Goal: Task Accomplishment & Management: Complete application form

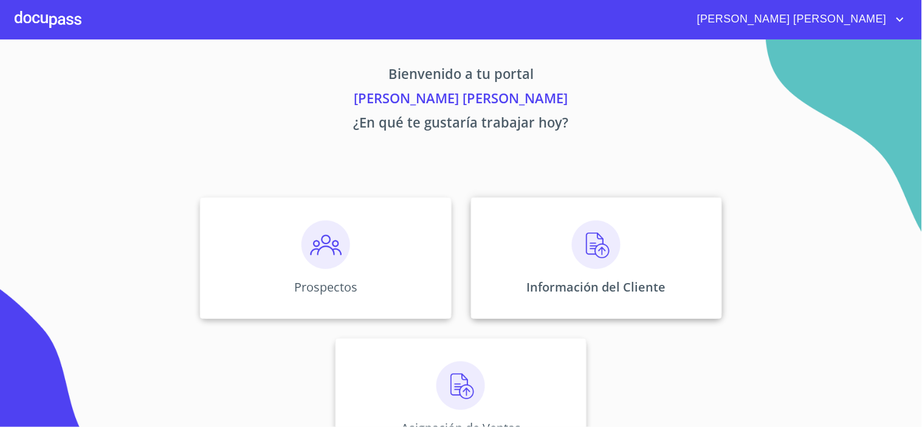
click at [577, 284] on p "Información del Cliente" at bounding box center [596, 287] width 139 height 16
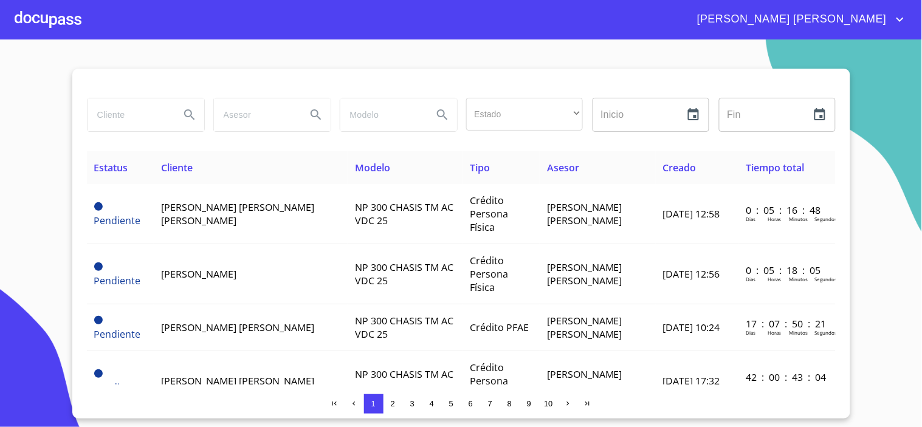
click at [134, 118] on input "search" at bounding box center [129, 114] width 83 height 33
type input "[GEOGRAPHIC_DATA]"
click at [191, 114] on icon "Search" at bounding box center [189, 114] width 10 height 10
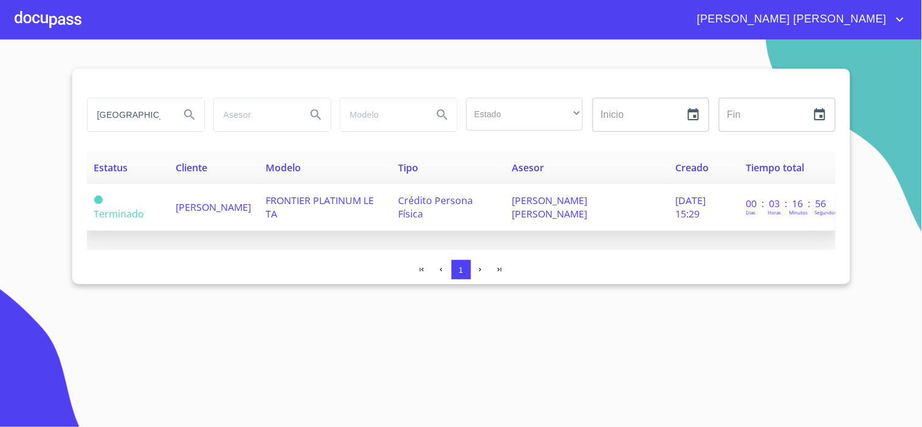
click at [225, 201] on span "[PERSON_NAME]" at bounding box center [213, 207] width 75 height 13
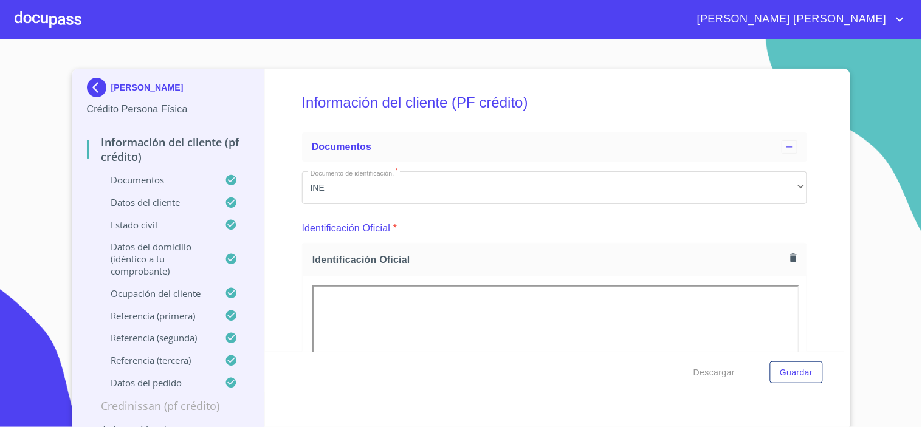
click at [61, 22] on div at bounding box center [48, 19] width 67 height 39
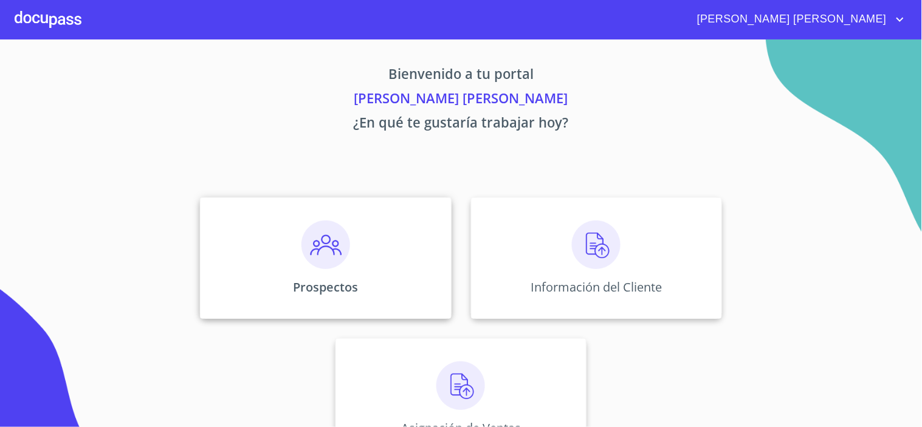
click at [295, 253] on div "Prospectos" at bounding box center [325, 259] width 251 height 122
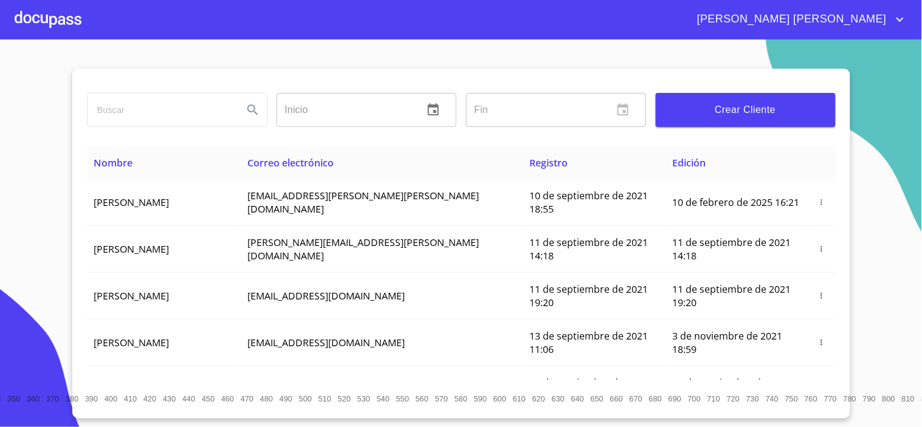
click at [143, 111] on input "search" at bounding box center [161, 110] width 146 height 33
type input "[GEOGRAPHIC_DATA]"
click at [246, 111] on icon "Search" at bounding box center [253, 110] width 15 height 15
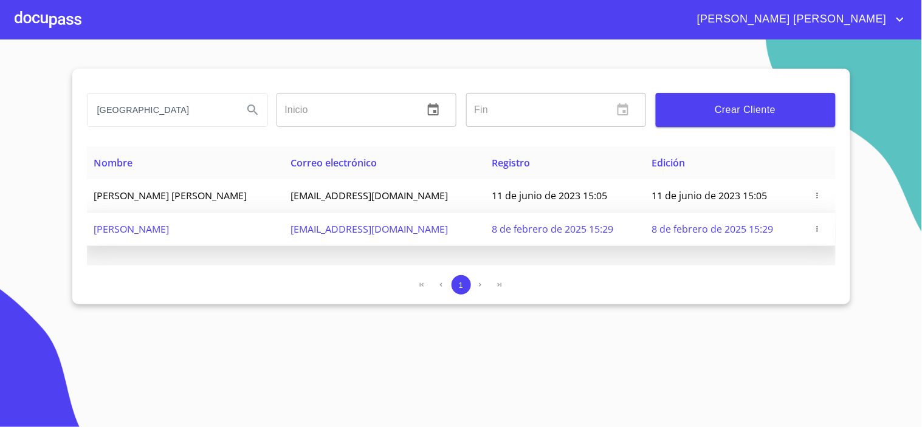
click at [216, 225] on td "[PERSON_NAME]" at bounding box center [185, 229] width 197 height 33
click at [820, 225] on icon "button" at bounding box center [817, 229] width 9 height 9
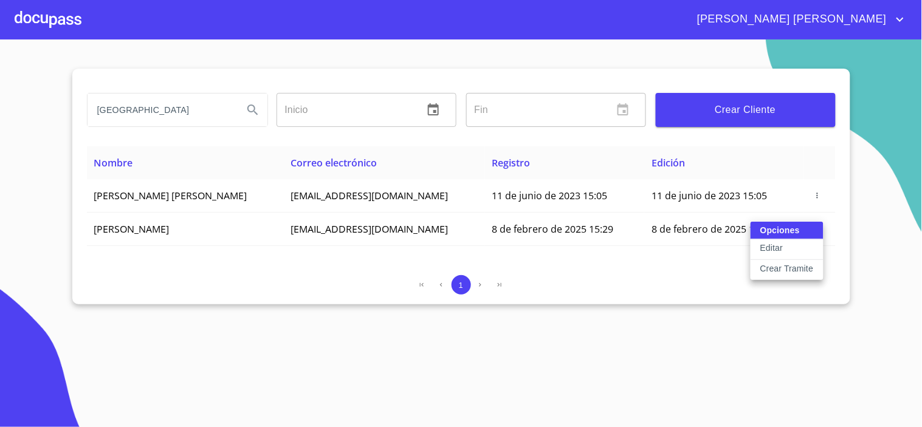
click at [785, 246] on button "Editar" at bounding box center [787, 249] width 73 height 21
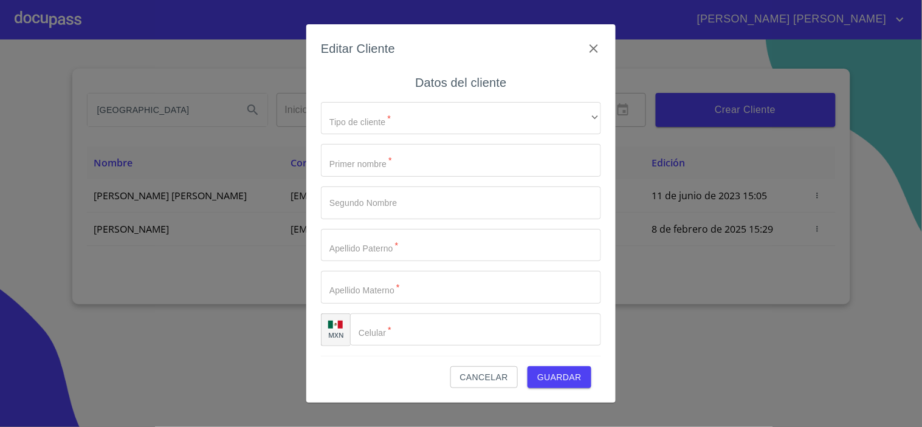
type input "[GEOGRAPHIC_DATA]"
type input "CAMACHO"
type input "[PERSON_NAME]"
type input "[PHONE_NUMBER]"
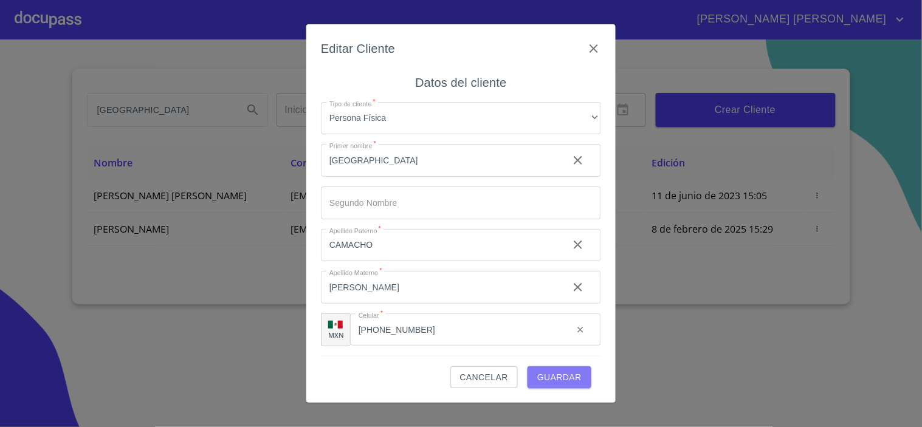
click at [568, 377] on span "Guardar" at bounding box center [559, 377] width 44 height 15
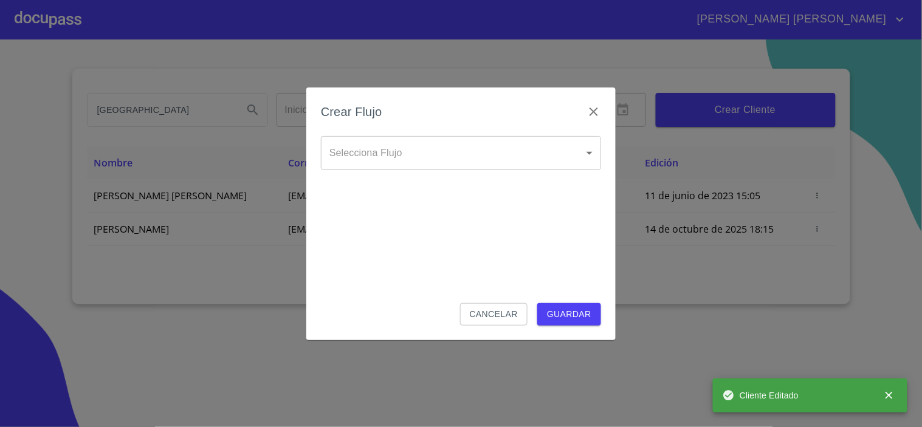
click at [450, 139] on body "[PERSON_NAME] [PERSON_NAME] kenya Inicio ​ Fin ​ Crear Cliente Nombre Correo el…" at bounding box center [461, 213] width 922 height 427
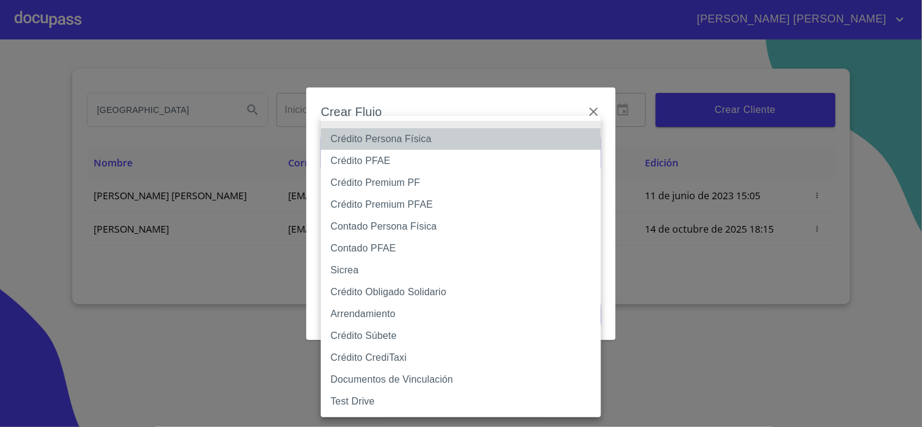
click at [438, 136] on li "Crédito Persona Física" at bounding box center [461, 139] width 280 height 22
type input "6009fb3c7d1714eb8809aa97"
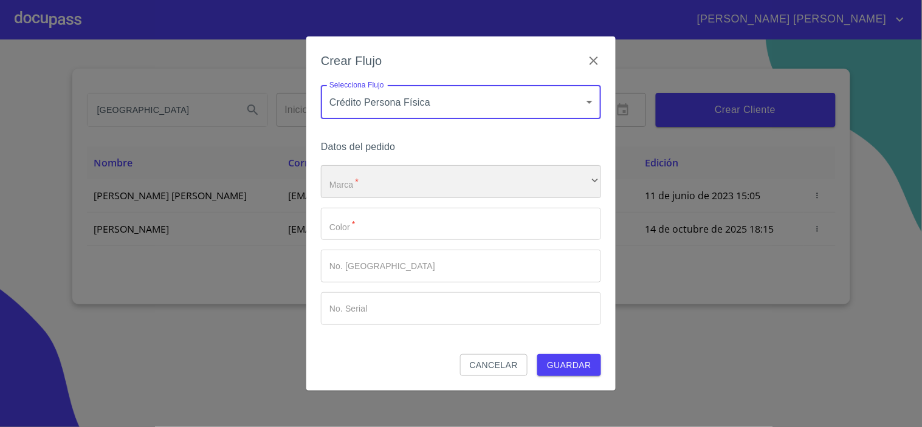
click at [387, 166] on div "​" at bounding box center [461, 181] width 280 height 33
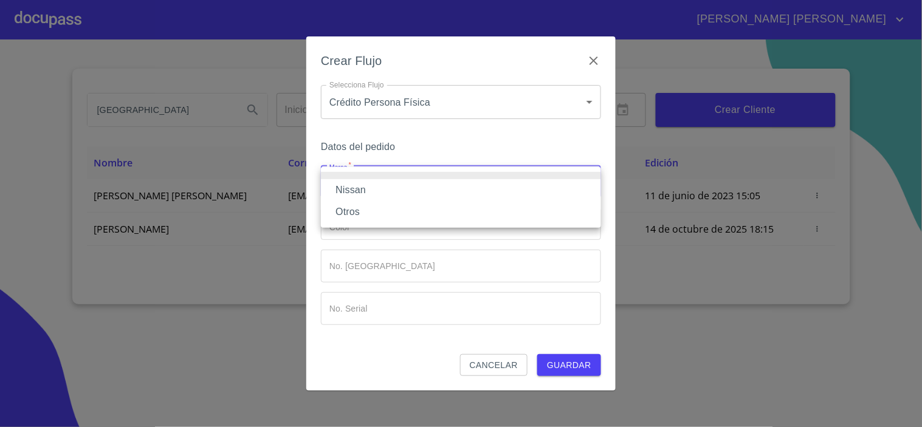
click at [373, 192] on li "Nissan" at bounding box center [461, 190] width 280 height 22
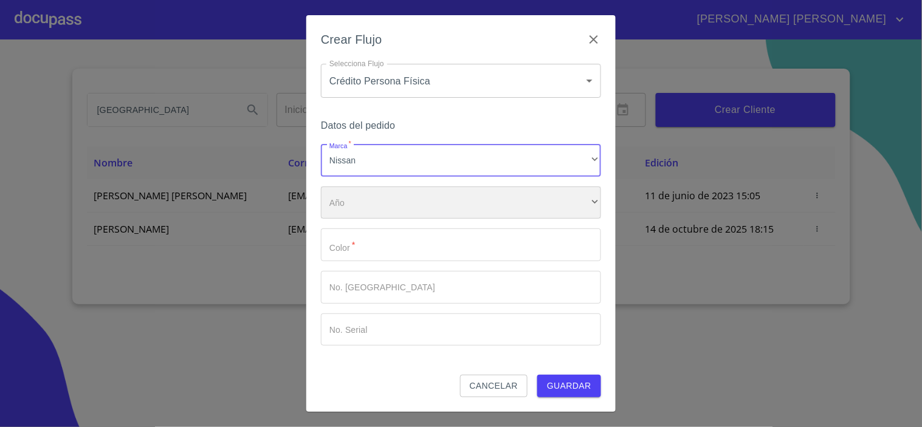
click at [376, 205] on div "​" at bounding box center [461, 203] width 280 height 33
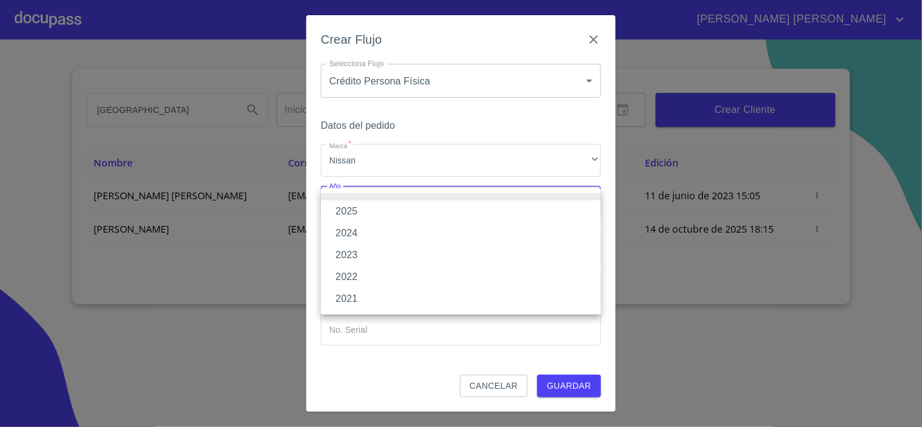
click at [382, 210] on li "2025" at bounding box center [461, 212] width 280 height 22
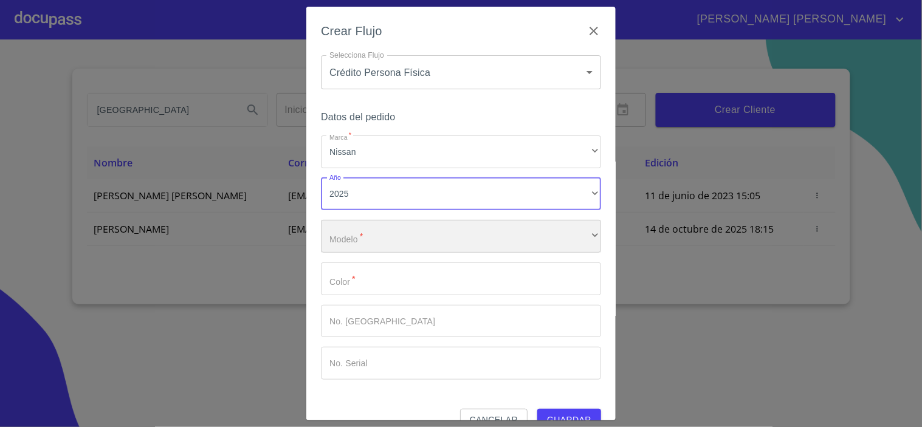
click at [377, 235] on div "​" at bounding box center [461, 236] width 280 height 33
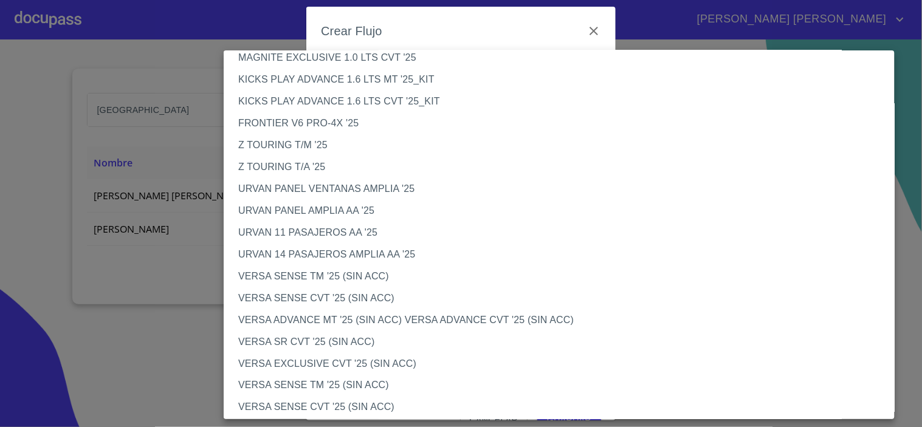
scroll to position [217, 0]
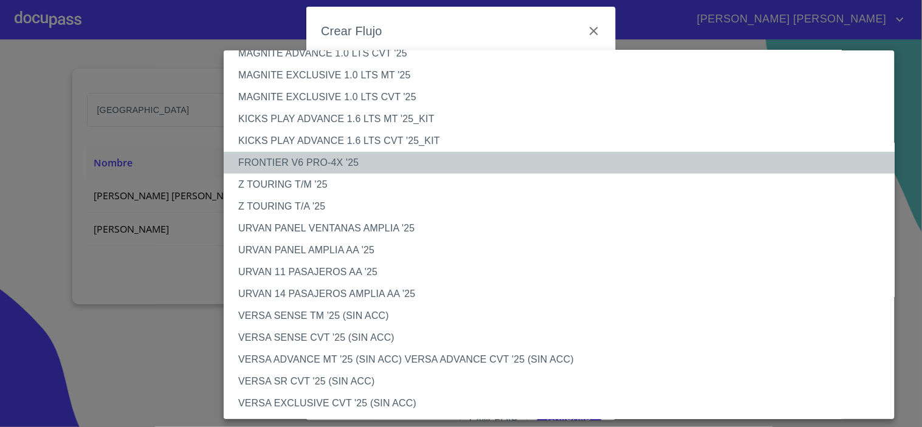
click at [327, 161] on li "FRONTIER V6 PRO-4X '25" at bounding box center [564, 163] width 681 height 22
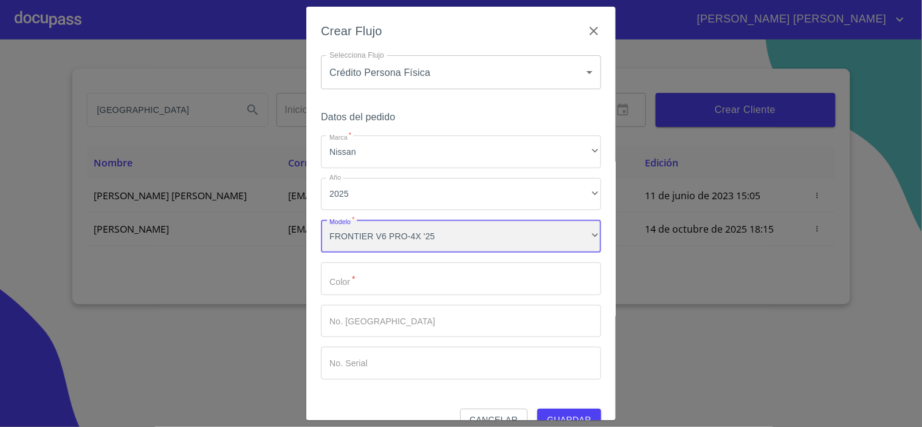
click at [374, 235] on div "FRONTIER V6 PRO-4X '25" at bounding box center [461, 236] width 280 height 33
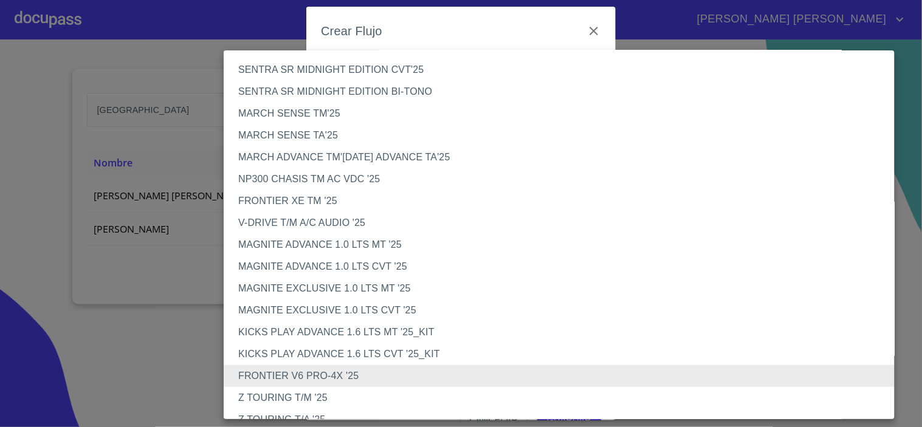
scroll to position [0, 0]
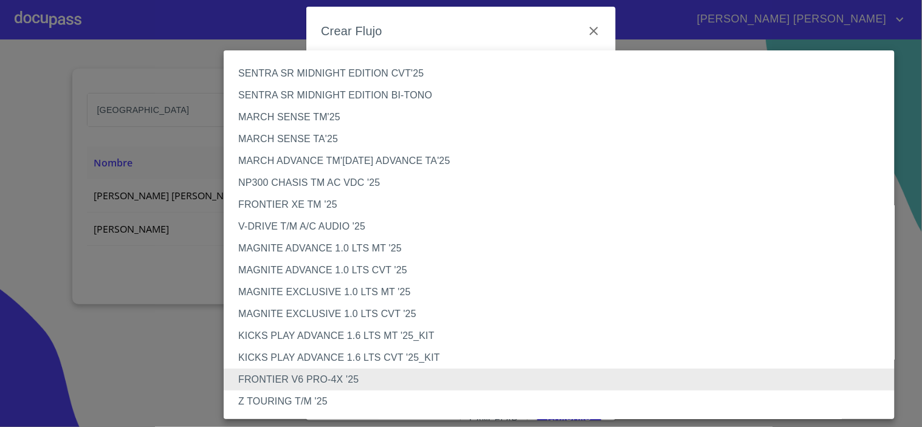
click at [328, 179] on li "NP300 CHASIS TM AC VDC '25" at bounding box center [564, 183] width 681 height 22
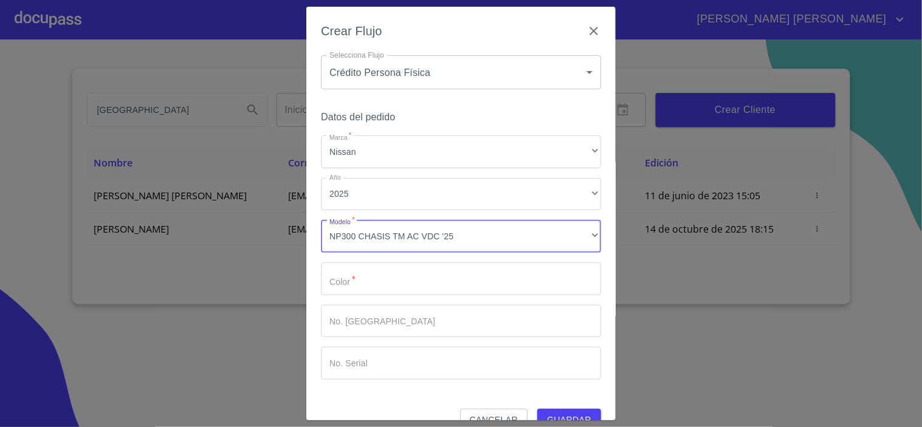
click at [384, 275] on input "Marca   *" at bounding box center [461, 279] width 280 height 33
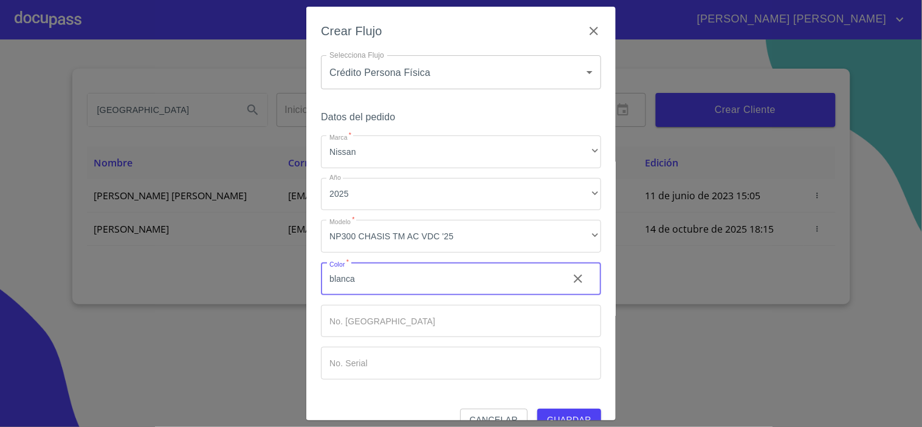
type input "blanca"
click at [574, 413] on span "Guardar" at bounding box center [569, 420] width 44 height 15
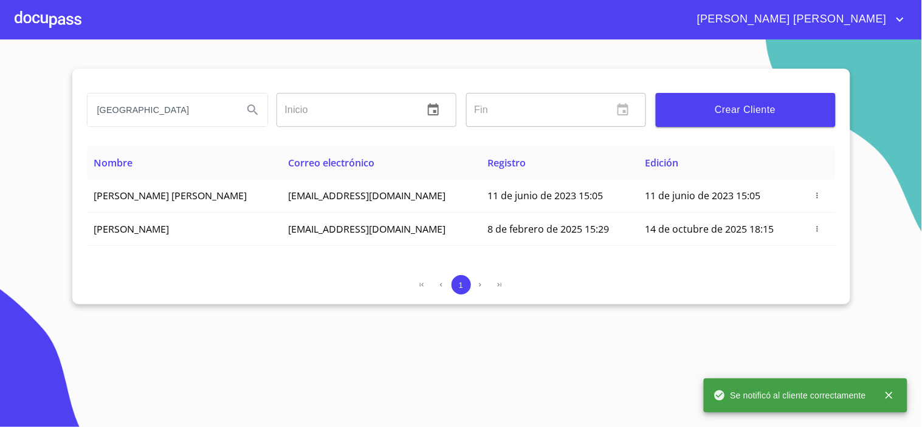
click at [49, 26] on div at bounding box center [48, 19] width 67 height 39
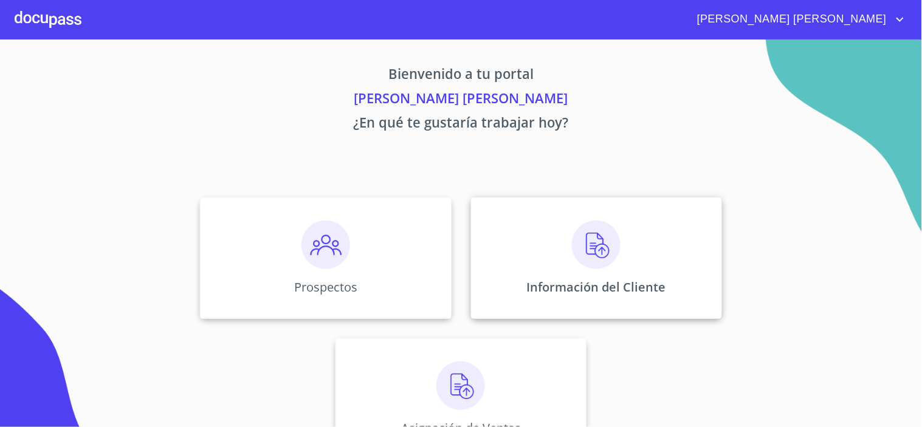
click at [627, 263] on div "Información del Cliente" at bounding box center [596, 259] width 251 height 122
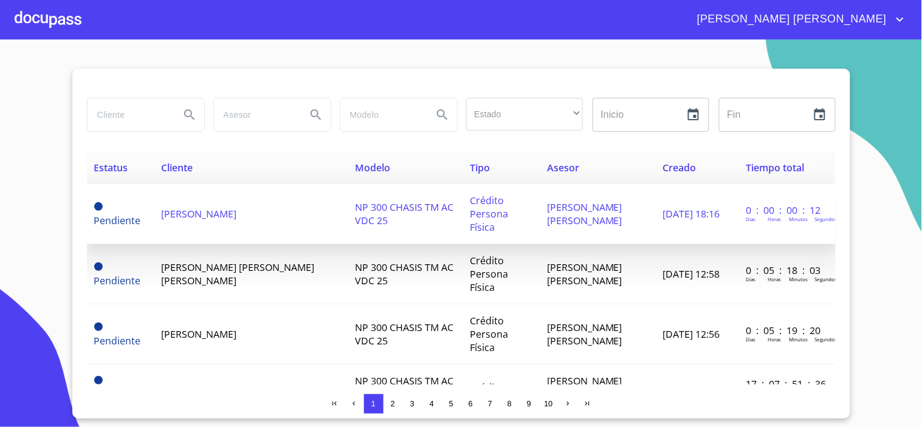
click at [236, 209] on span "[PERSON_NAME]" at bounding box center [198, 213] width 75 height 13
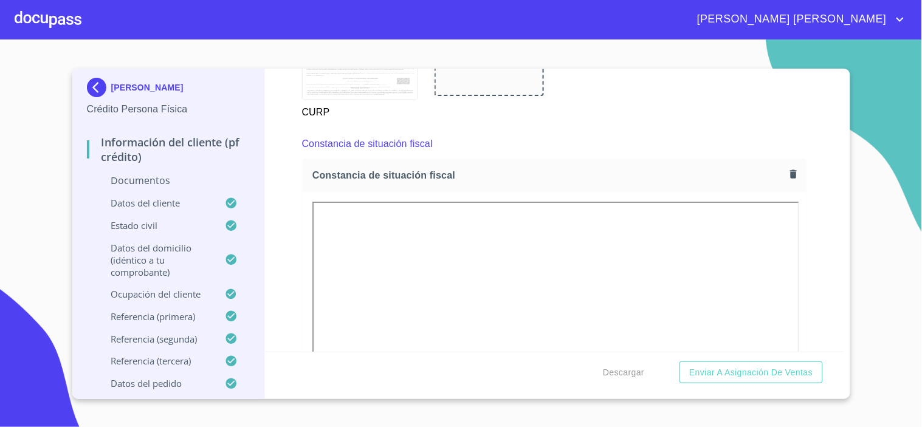
scroll to position [2228, 0]
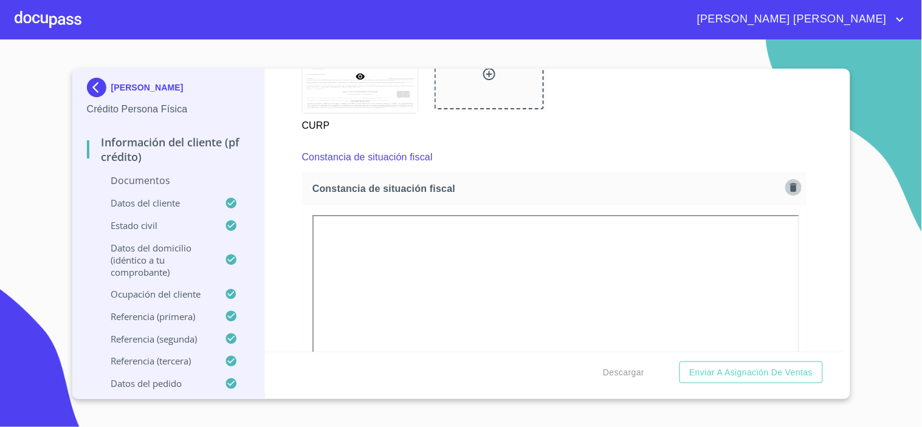
click at [790, 183] on icon "button" at bounding box center [793, 187] width 7 height 9
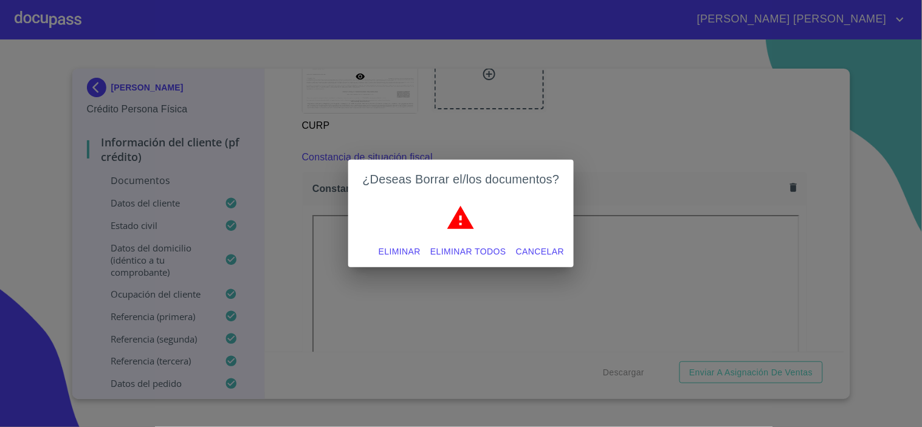
click at [536, 247] on span "Cancelar" at bounding box center [540, 251] width 48 height 15
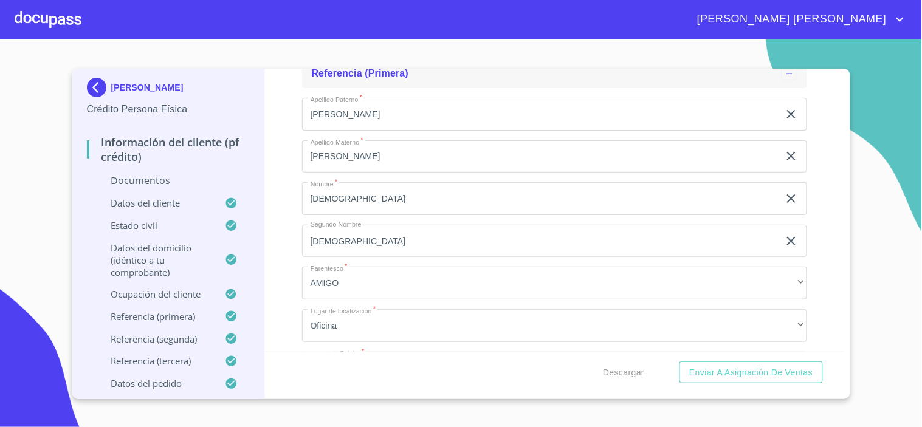
scroll to position [5334, 0]
click at [360, 237] on input "[DEMOGRAPHIC_DATA]" at bounding box center [540, 240] width 477 height 33
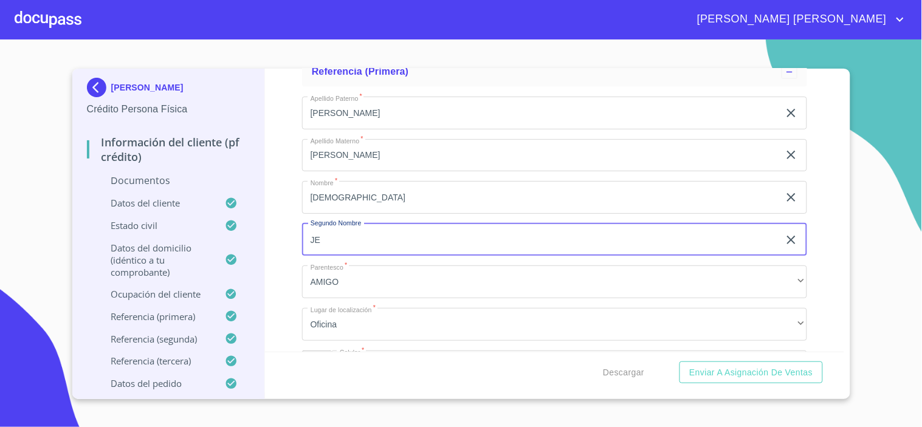
type input "J"
click at [274, 250] on div "Información del cliente (PF crédito) Documentos Documento de identificación.   …" at bounding box center [554, 210] width 579 height 283
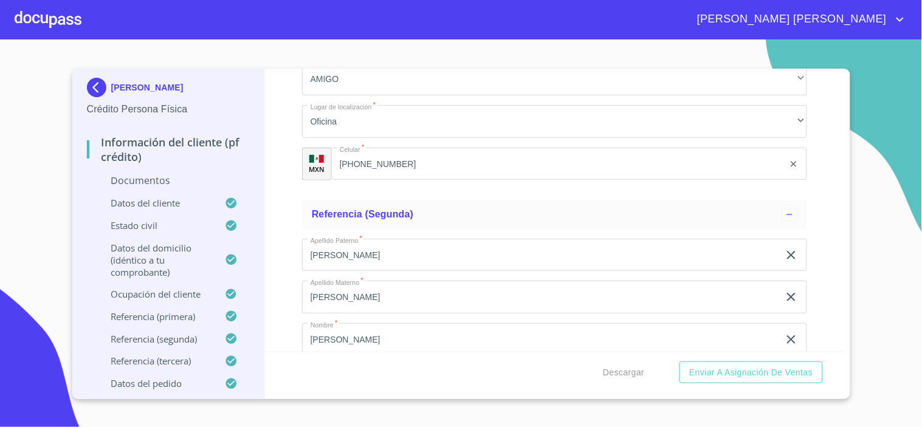
scroll to position [5604, 0]
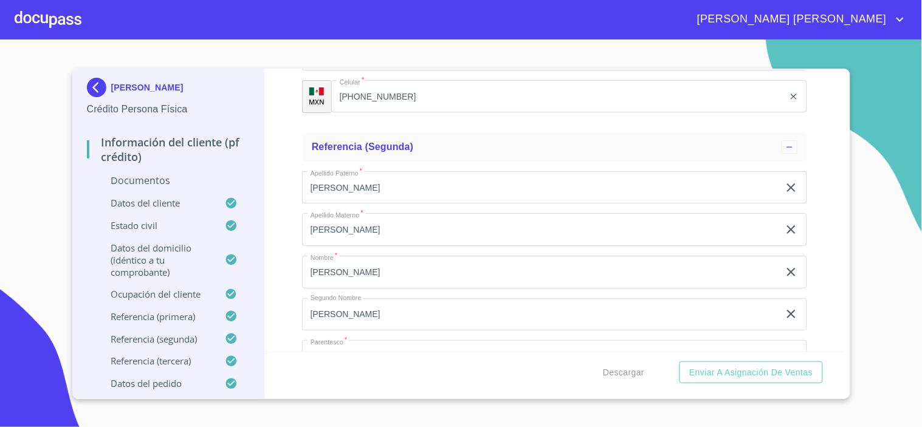
click at [378, 311] on input "[PERSON_NAME]" at bounding box center [540, 314] width 477 height 33
type input "J"
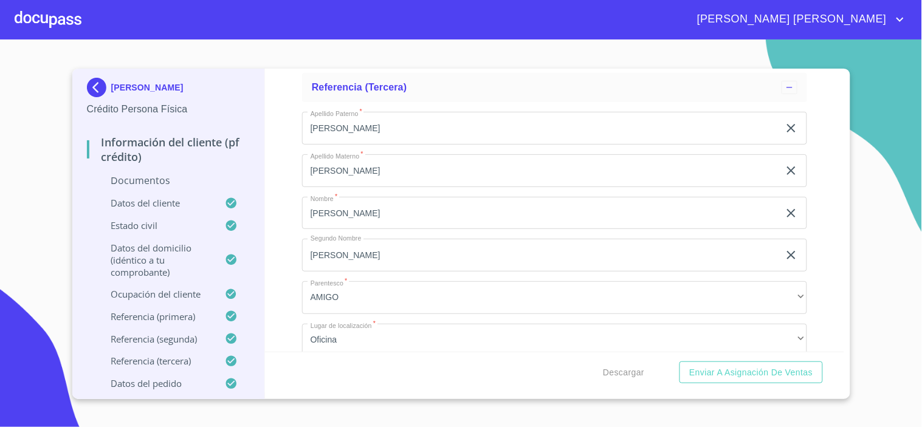
scroll to position [6009, 0]
click at [354, 250] on input "[PERSON_NAME]" at bounding box center [540, 254] width 477 height 33
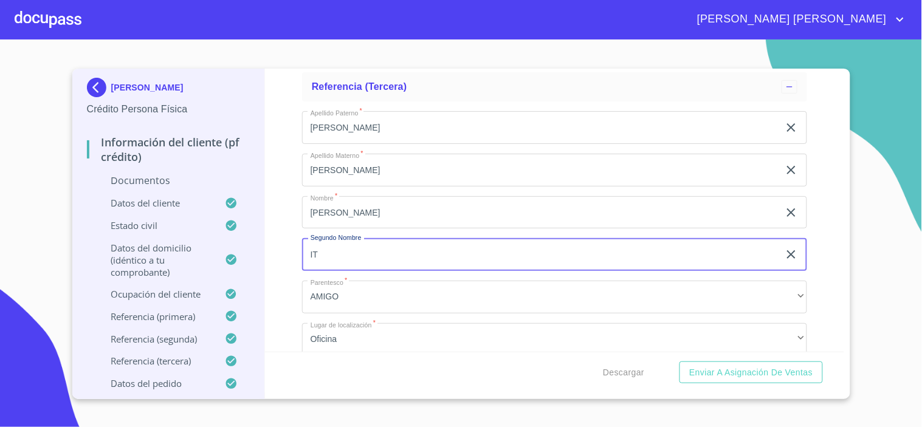
type input "I"
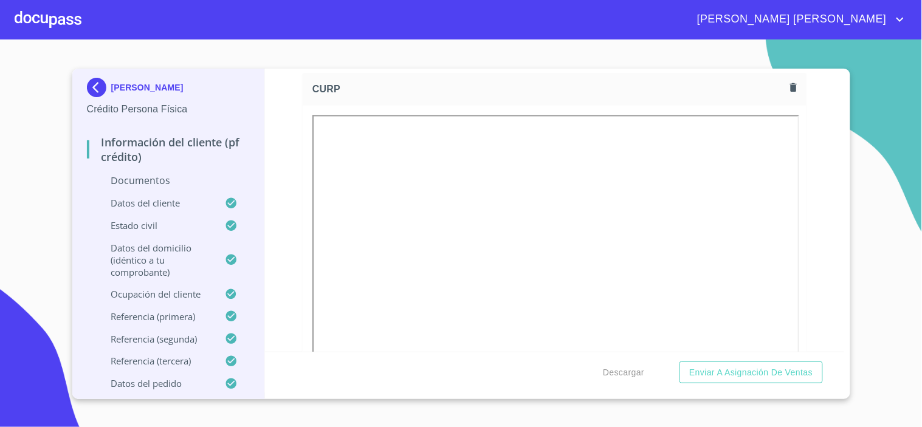
scroll to position [1743, 0]
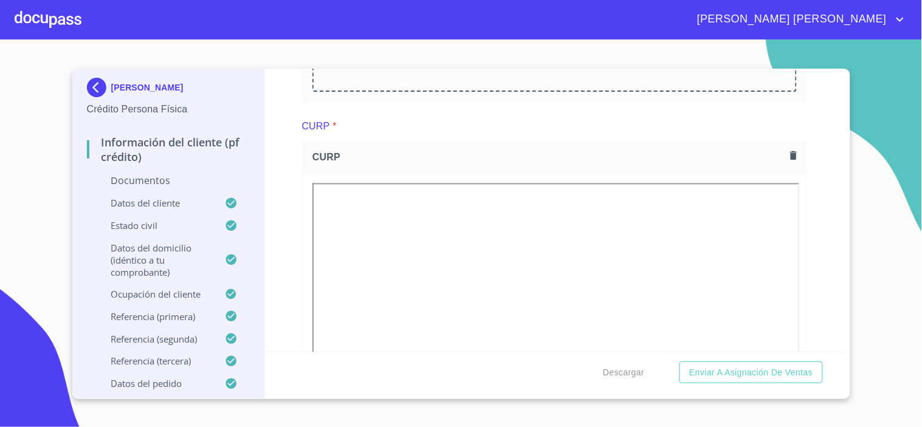
click at [790, 156] on icon "button" at bounding box center [793, 155] width 7 height 9
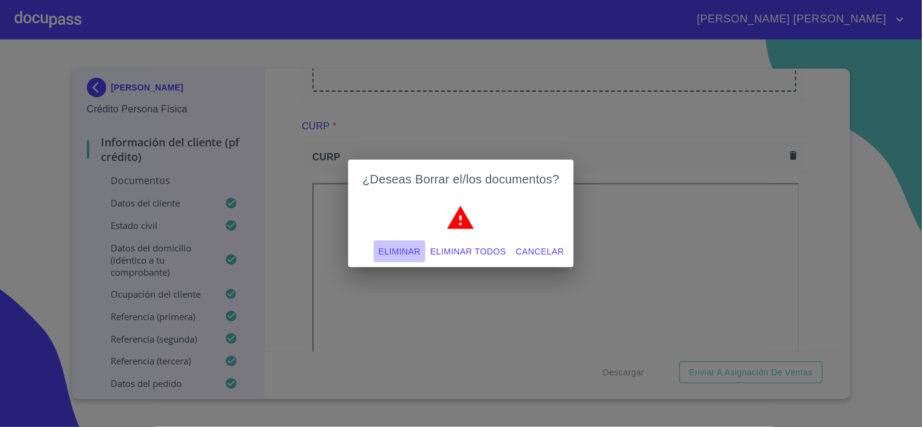
click at [403, 248] on span "Eliminar" at bounding box center [400, 251] width 42 height 15
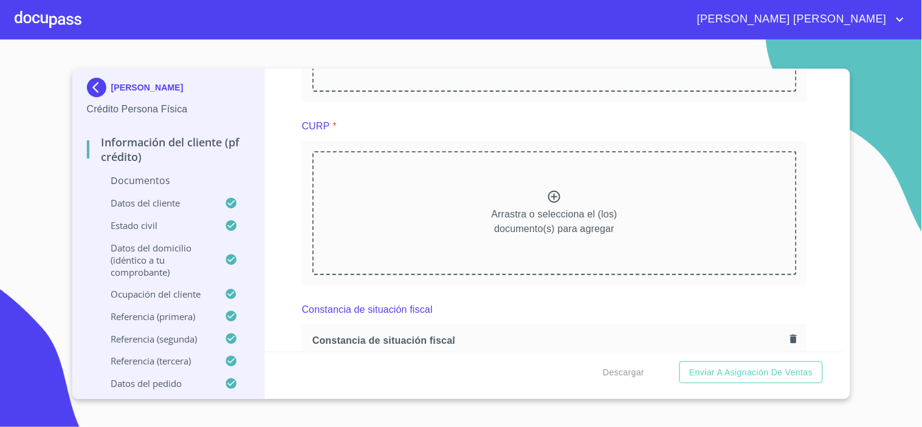
click at [547, 198] on icon at bounding box center [554, 197] width 15 height 15
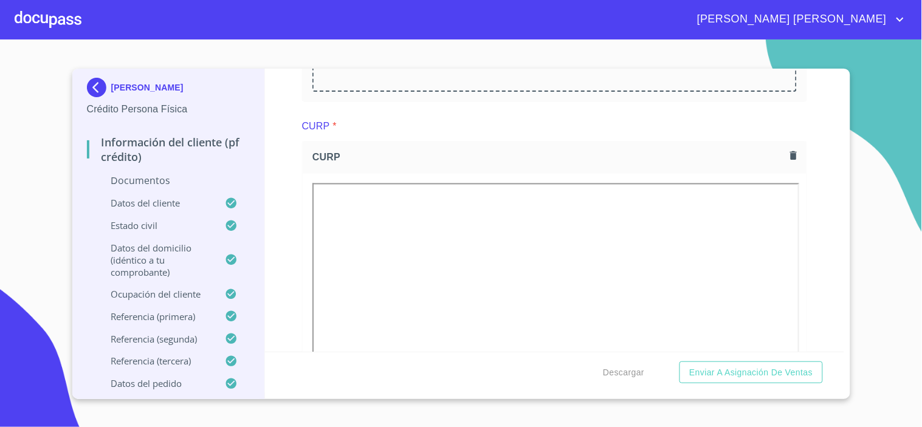
click at [809, 208] on div "Información del cliente (PF crédito) Documentos Documento de identificación.   …" at bounding box center [554, 210] width 579 height 283
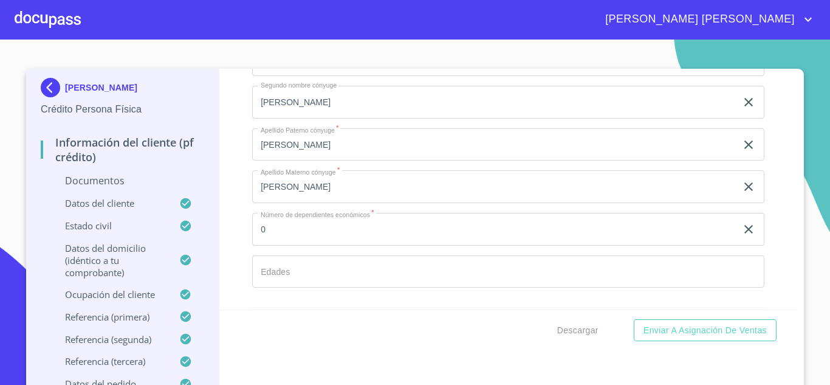
scroll to position [3552, 0]
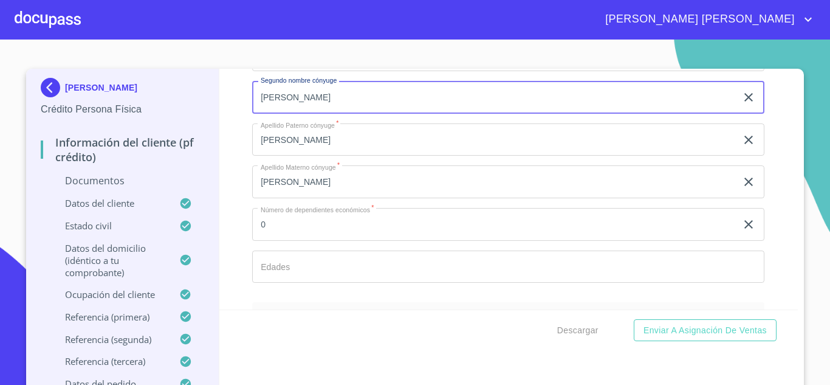
click at [308, 114] on input "[PERSON_NAME]" at bounding box center [494, 97] width 484 height 33
type input "L"
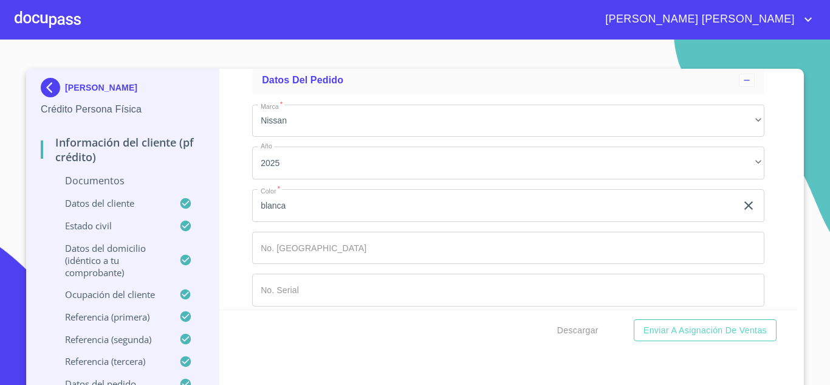
scroll to position [6343, 0]
click at [776, 193] on div "Información del cliente (PF crédito) Documentos Documento de identificación.   …" at bounding box center [508, 189] width 579 height 241
click at [806, 11] on span "[PERSON_NAME] [PERSON_NAME]" at bounding box center [705, 19] width 219 height 19
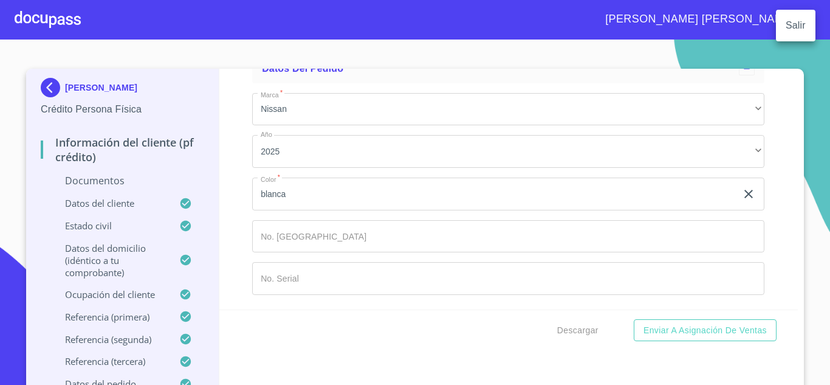
click at [55, 16] on div at bounding box center [415, 192] width 830 height 385
click at [53, 12] on div at bounding box center [48, 19] width 66 height 39
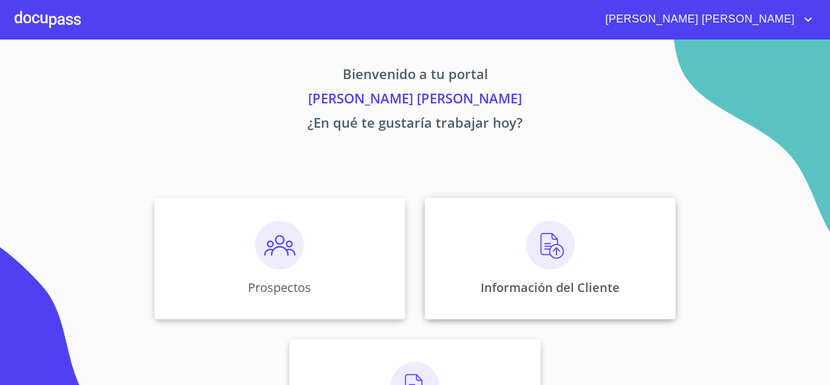
click at [557, 246] on img at bounding box center [550, 245] width 49 height 49
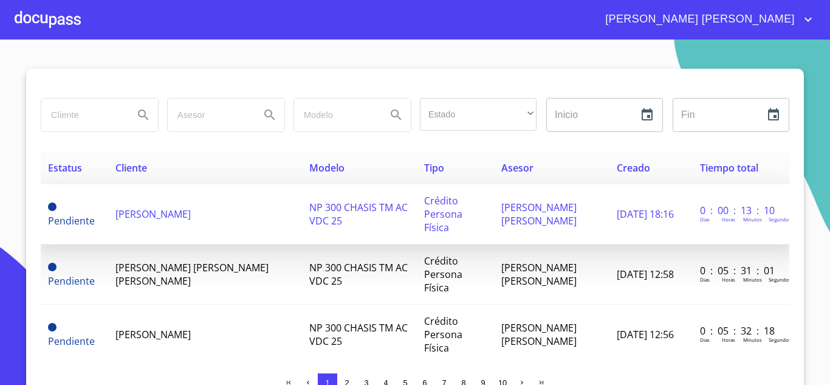
click at [191, 210] on span "[PERSON_NAME]" at bounding box center [152, 213] width 75 height 13
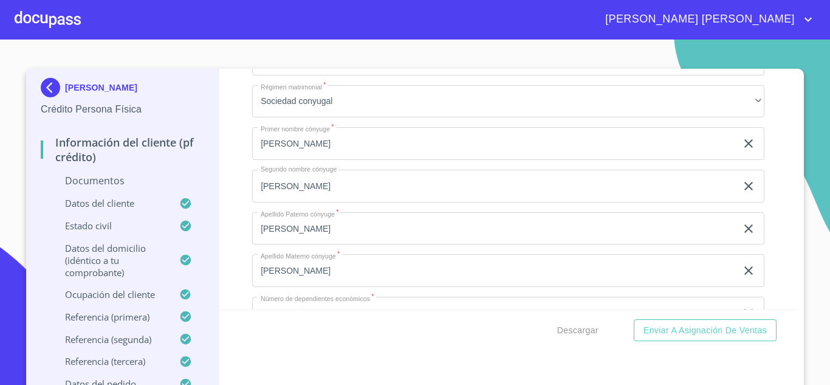
scroll to position [3464, 0]
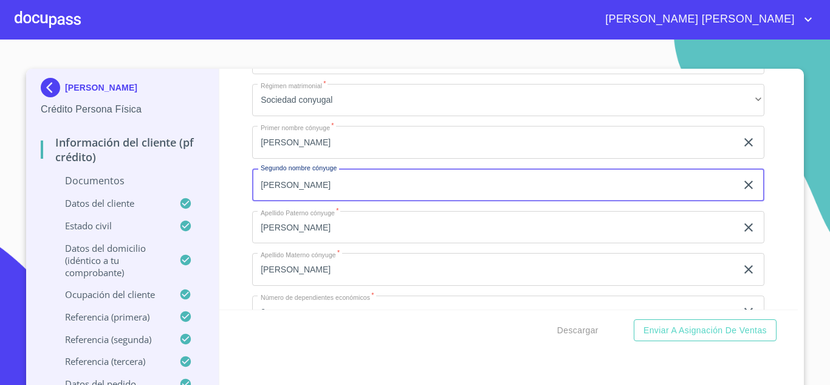
click at [323, 199] on input "[PERSON_NAME]" at bounding box center [494, 184] width 484 height 33
type input "L"
click at [770, 213] on div "Información del cliente (PF crédito) Documentos Documento de identificación.   …" at bounding box center [508, 189] width 579 height 241
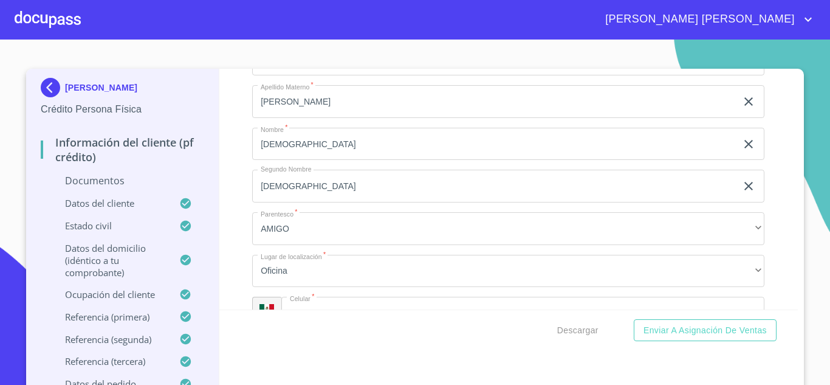
scroll to position [5348, 0]
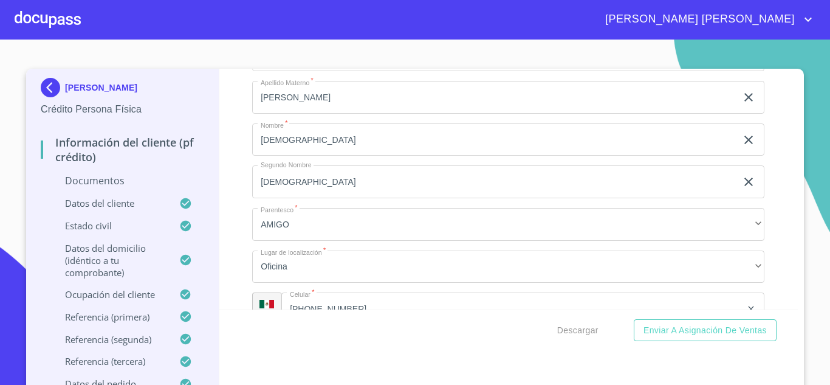
click at [318, 156] on input "[DEMOGRAPHIC_DATA]" at bounding box center [494, 139] width 484 height 33
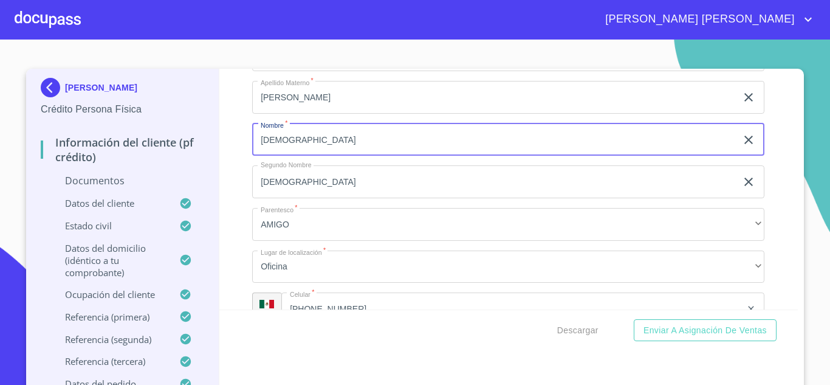
click at [321, 196] on input "[DEMOGRAPHIC_DATA]" at bounding box center [494, 181] width 484 height 33
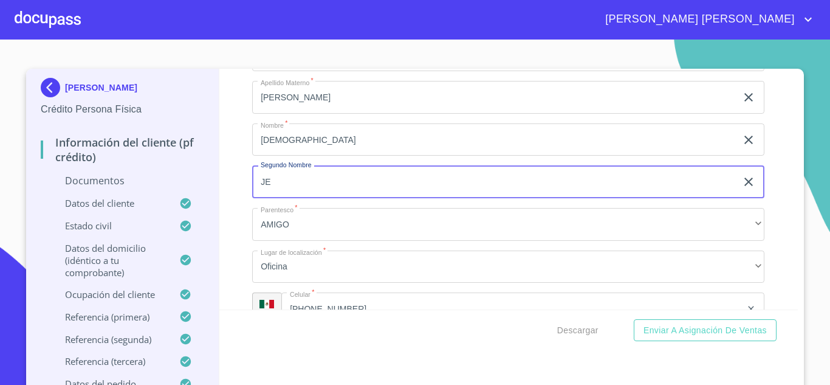
type input "J"
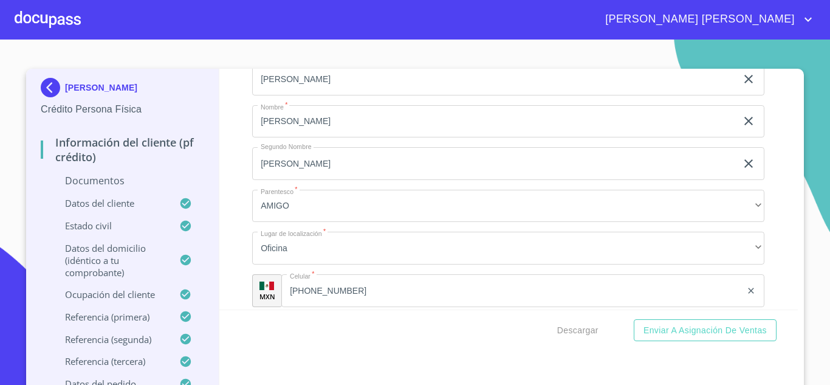
scroll to position [5713, 0]
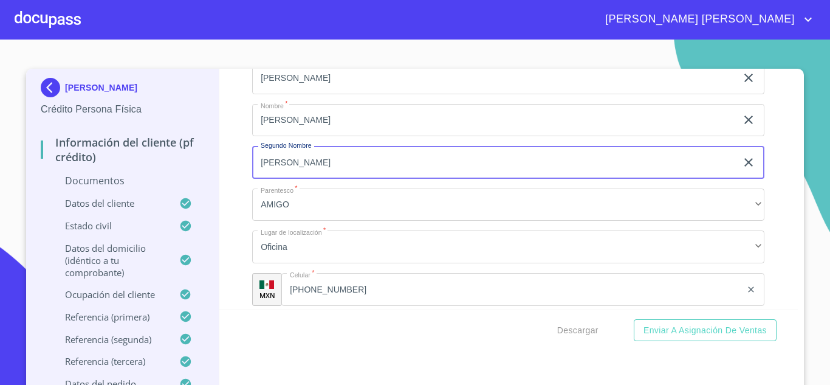
click at [323, 179] on input "[PERSON_NAME]" at bounding box center [494, 162] width 484 height 33
type input "J"
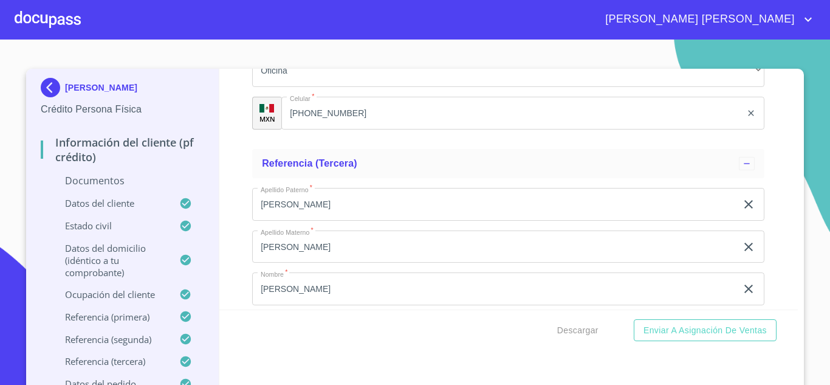
scroll to position [5956, 0]
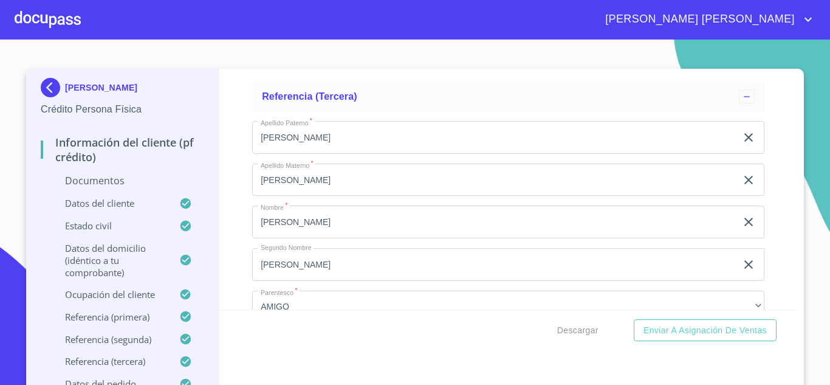
click at [337, 281] on input "[PERSON_NAME]" at bounding box center [494, 264] width 484 height 33
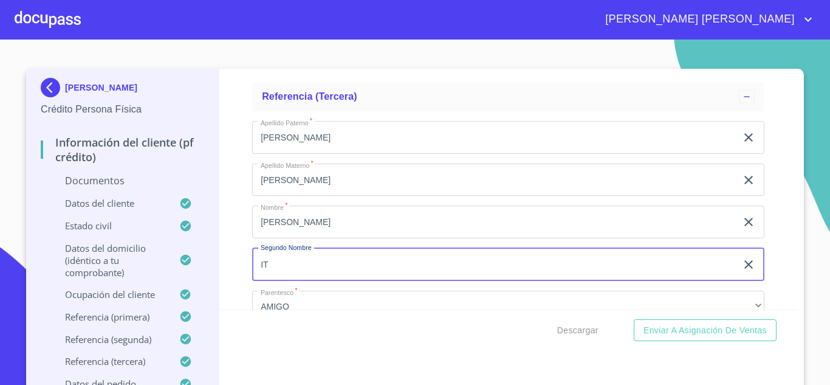
type input "I"
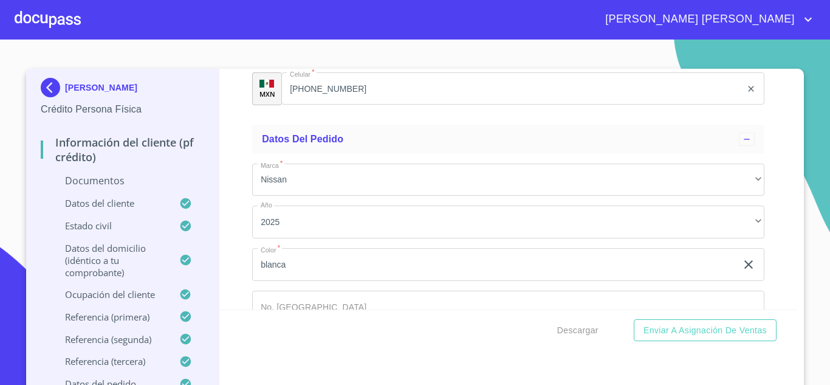
scroll to position [6260, 0]
click at [584, 329] on span "Descargar" at bounding box center [577, 330] width 41 height 15
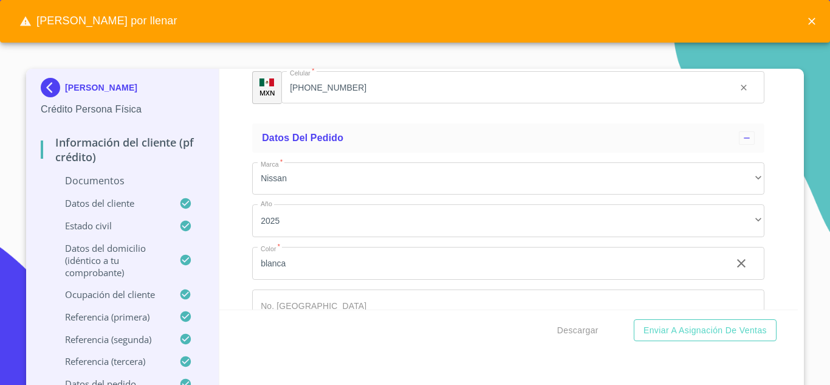
click at [812, 17] on icon "close" at bounding box center [812, 21] width 12 height 12
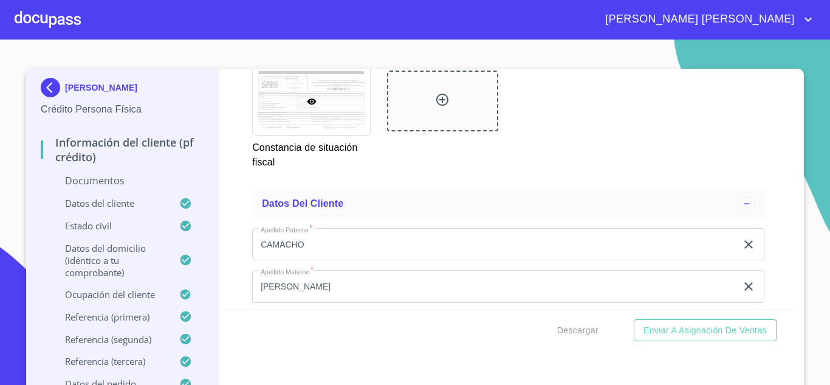
scroll to position [2919, 0]
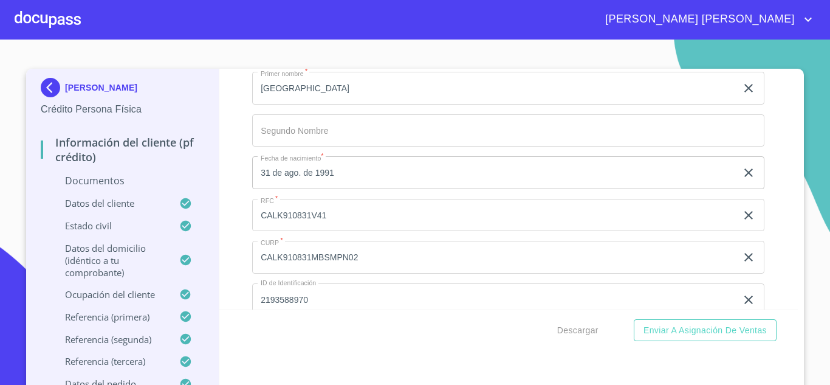
click at [35, 15] on div at bounding box center [48, 19] width 66 height 39
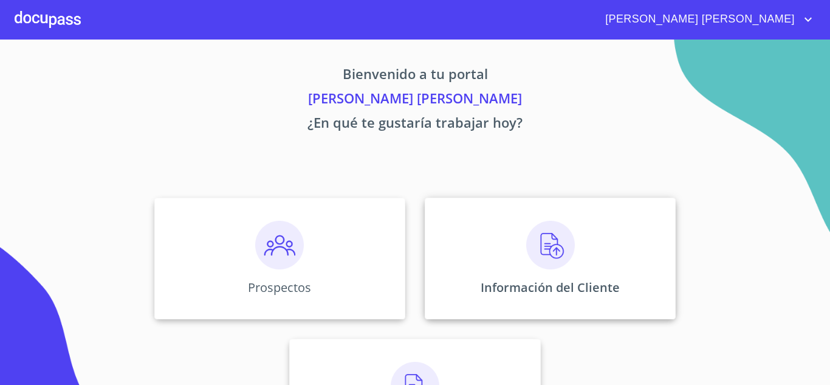
click at [518, 244] on div "Información del Cliente" at bounding box center [550, 259] width 251 height 122
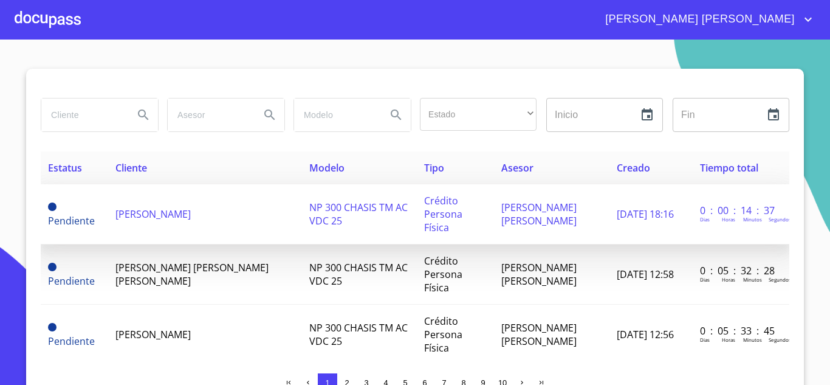
click at [194, 205] on td "[PERSON_NAME]" at bounding box center [205, 214] width 194 height 60
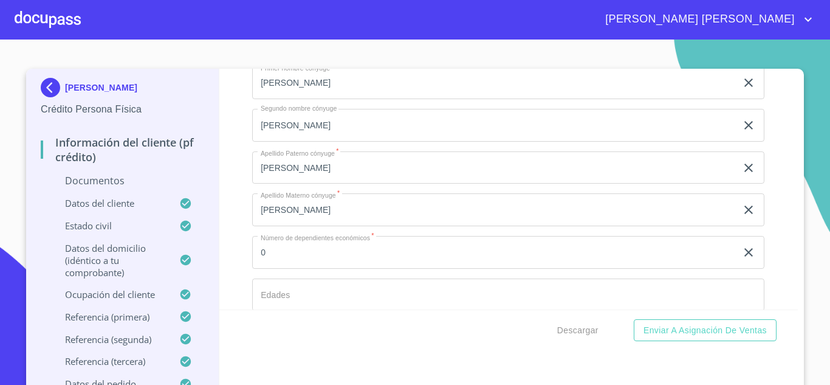
scroll to position [3525, 0]
click at [806, 16] on icon "account of current user" at bounding box center [808, 19] width 15 height 15
click at [797, 30] on li "Salir" at bounding box center [796, 26] width 40 height 22
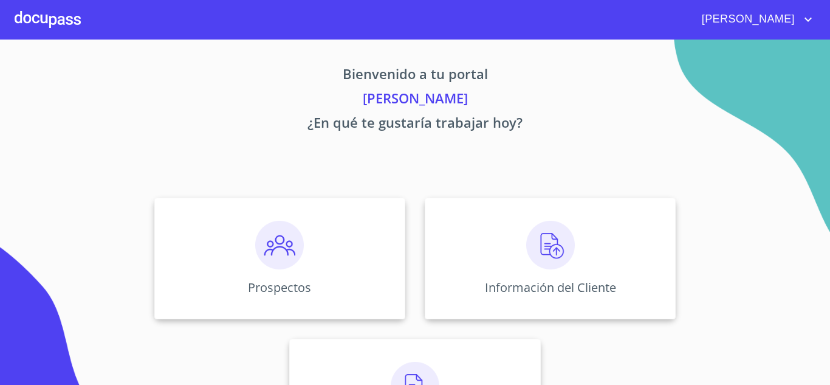
click at [806, 14] on icon "account of current user" at bounding box center [808, 19] width 15 height 15
click at [795, 26] on li "Salir" at bounding box center [796, 26] width 40 height 22
